Goal: Task Accomplishment & Management: Manage account settings

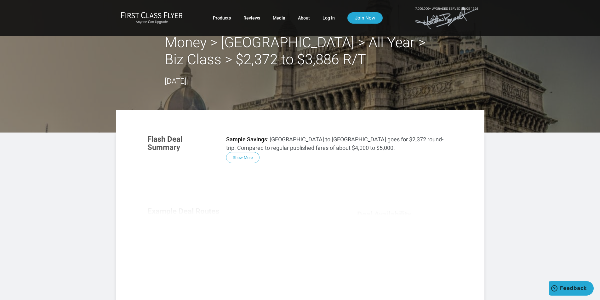
click at [245, 155] on div "Flash Deal Summary Sample Savings : Atlanta to Mumbai goes for $2,372 round-tri…" at bounding box center [300, 215] width 318 height 172
click at [329, 18] on link "Log In" at bounding box center [329, 17] width 12 height 11
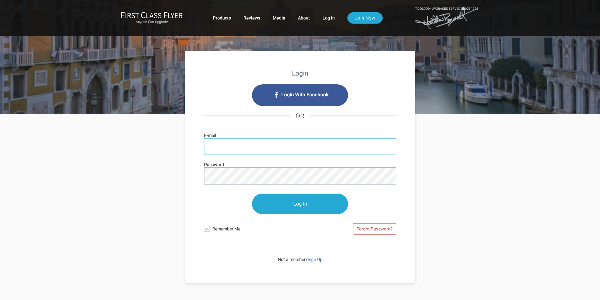
click at [320, 145] on input "E-mail" at bounding box center [300, 146] width 192 height 17
type input "bmurthy@gmail.com"
click at [383, 231] on link "Forgot Password?" at bounding box center [374, 228] width 43 height 11
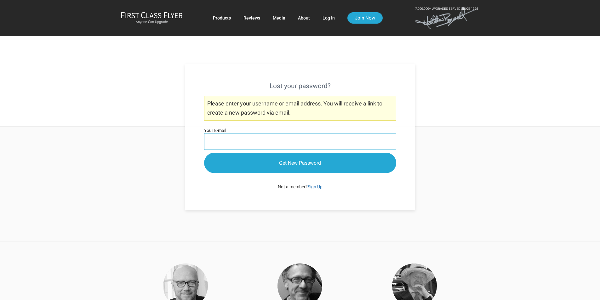
click at [269, 141] on input "Your E-mail" at bounding box center [300, 141] width 192 height 17
type input "[EMAIL_ADDRESS][DOMAIN_NAME]"
click at [204, 153] on input "Get New Password" at bounding box center [300, 163] width 192 height 20
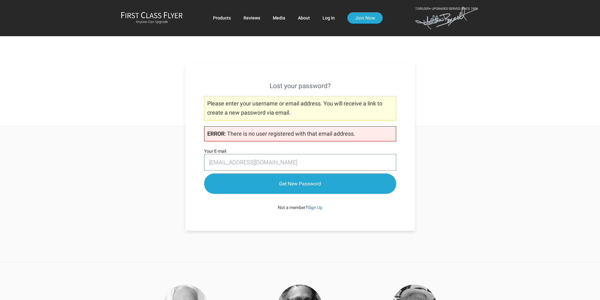
click at [227, 162] on input "[EMAIL_ADDRESS][DOMAIN_NAME]" at bounding box center [300, 162] width 192 height 17
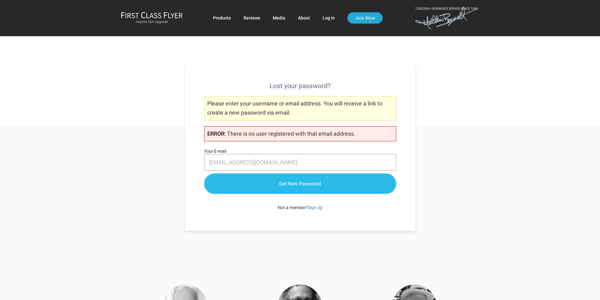
type input "[EMAIL_ADDRESS][DOMAIN_NAME]"
click at [255, 183] on input "Get New Password" at bounding box center [300, 184] width 192 height 20
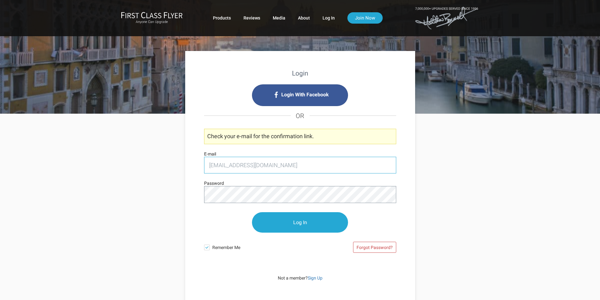
type input "[EMAIL_ADDRESS][DOMAIN_NAME]"
click at [252, 212] on input "Log In" at bounding box center [300, 222] width 96 height 20
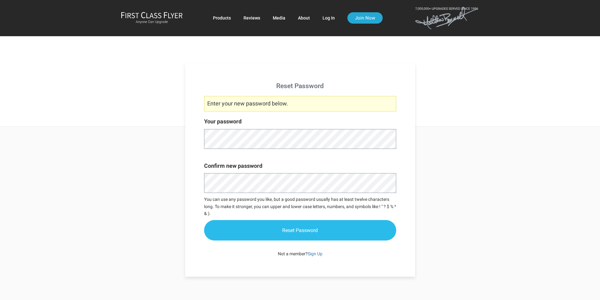
click at [294, 227] on input "Reset Password" at bounding box center [300, 230] width 192 height 20
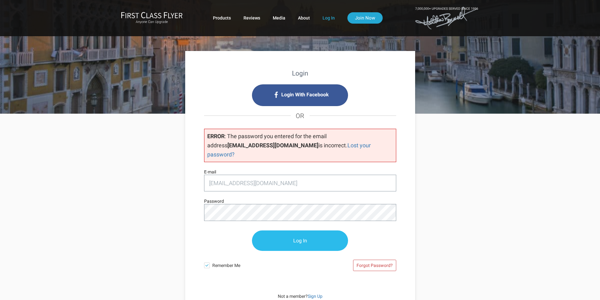
click at [301, 238] on input "Log In" at bounding box center [300, 241] width 96 height 20
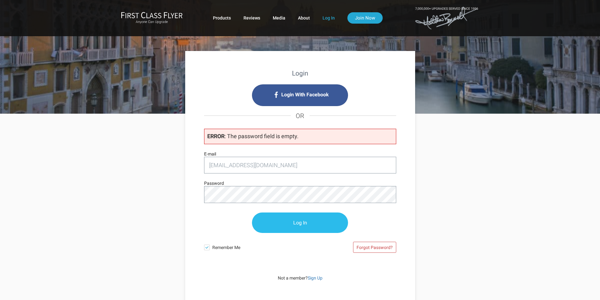
click at [289, 224] on input "Log In" at bounding box center [300, 223] width 96 height 20
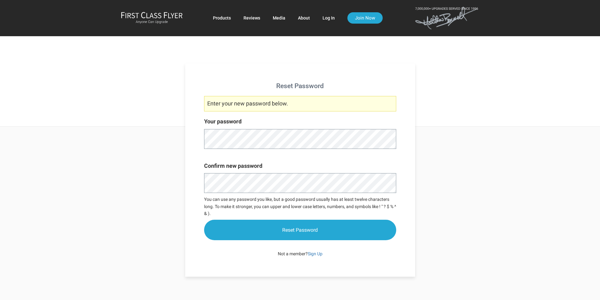
click at [161, 149] on div "Reset Password Enter your new password below. Your password Confirm new passwor…" at bounding box center [300, 202] width 369 height 150
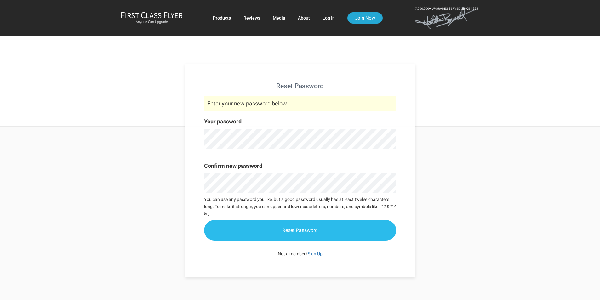
click at [286, 229] on input "Reset Password" at bounding box center [300, 230] width 192 height 20
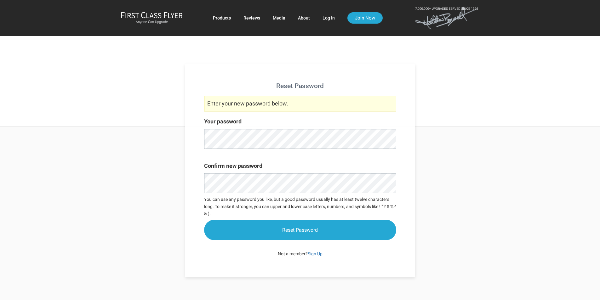
click at [447, 202] on div "Reset Password Enter your new password below. Your password Confirm new passwor…" at bounding box center [300, 202] width 369 height 150
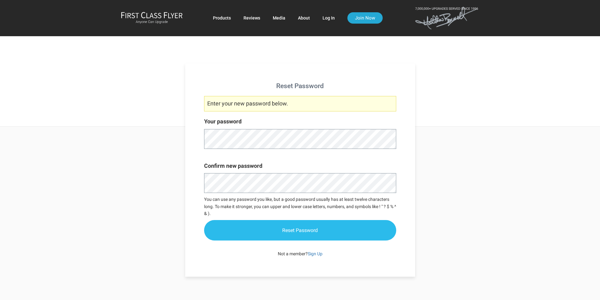
click at [302, 232] on input "Reset Password" at bounding box center [300, 230] width 192 height 20
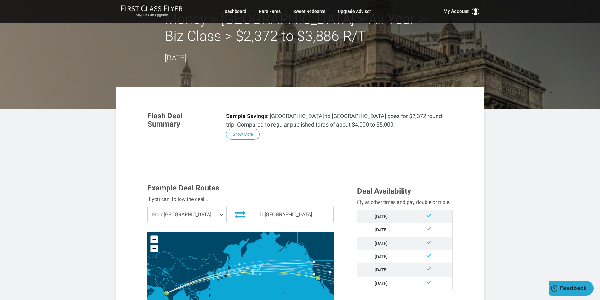
scroll to position [63, 0]
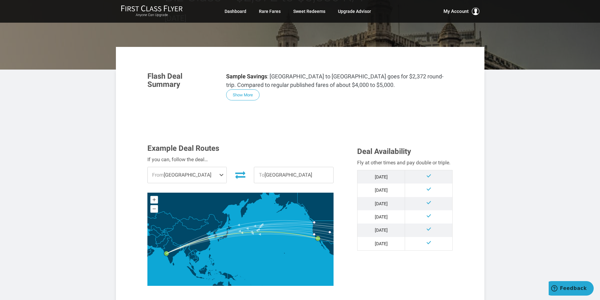
click at [249, 92] on button "Show More" at bounding box center [242, 94] width 33 height 11
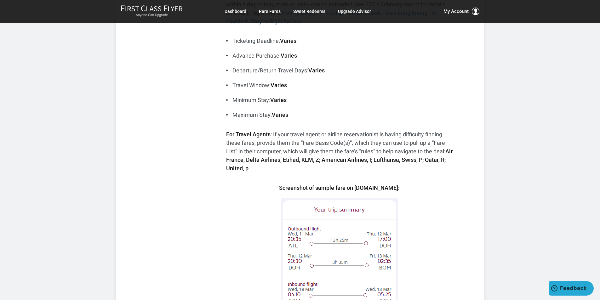
scroll to position [95, 0]
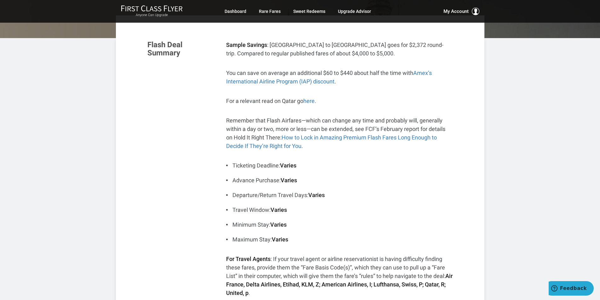
click at [429, 124] on p "Remember that Flash Airfares—which can change any time and probably will, gener…" at bounding box center [339, 133] width 227 height 34
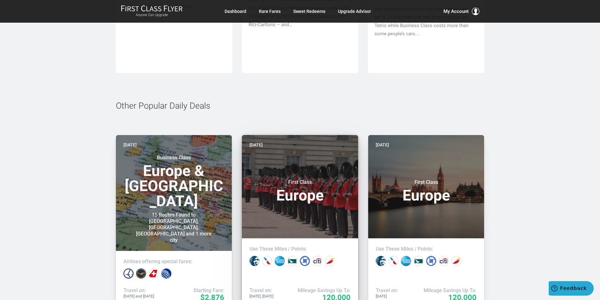
scroll to position [2584, 0]
